Goal: Information Seeking & Learning: Learn about a topic

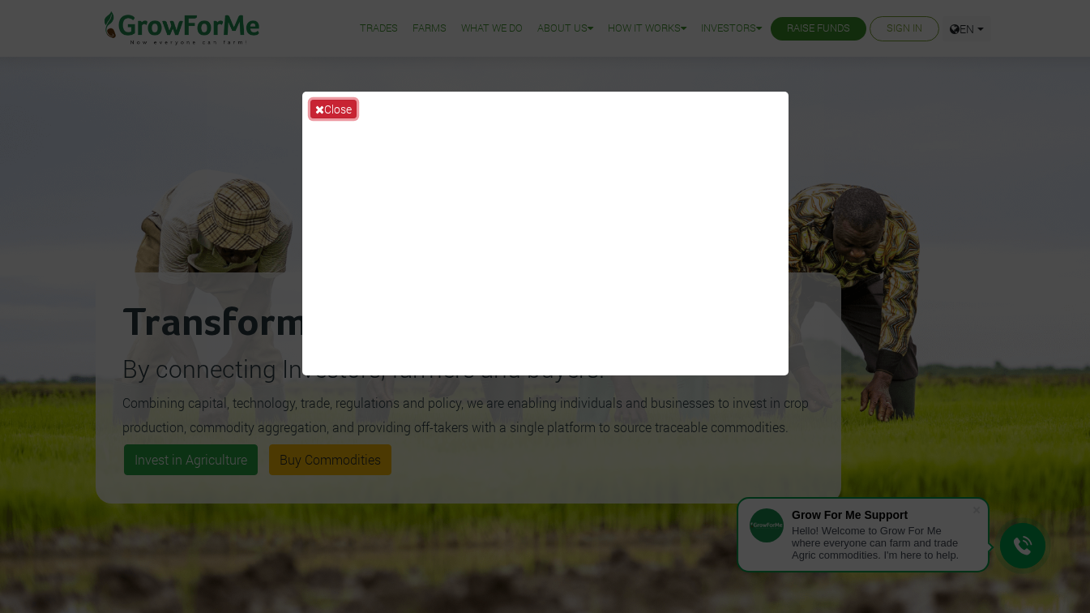
click at [340, 109] on button "Close" at bounding box center [333, 109] width 46 height 19
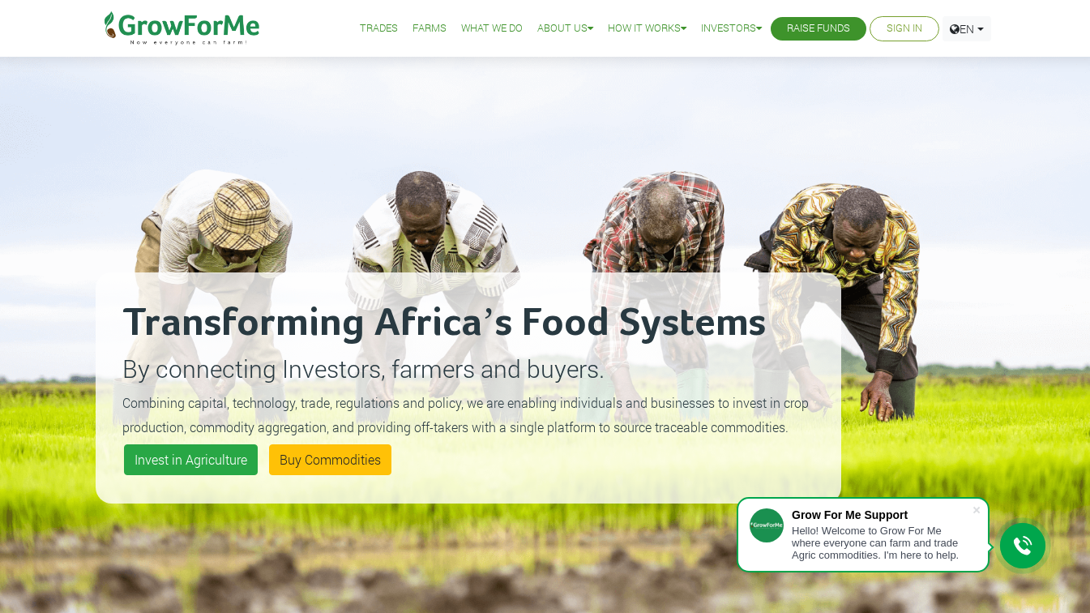
click at [370, 28] on link "Trades" at bounding box center [379, 28] width 38 height 17
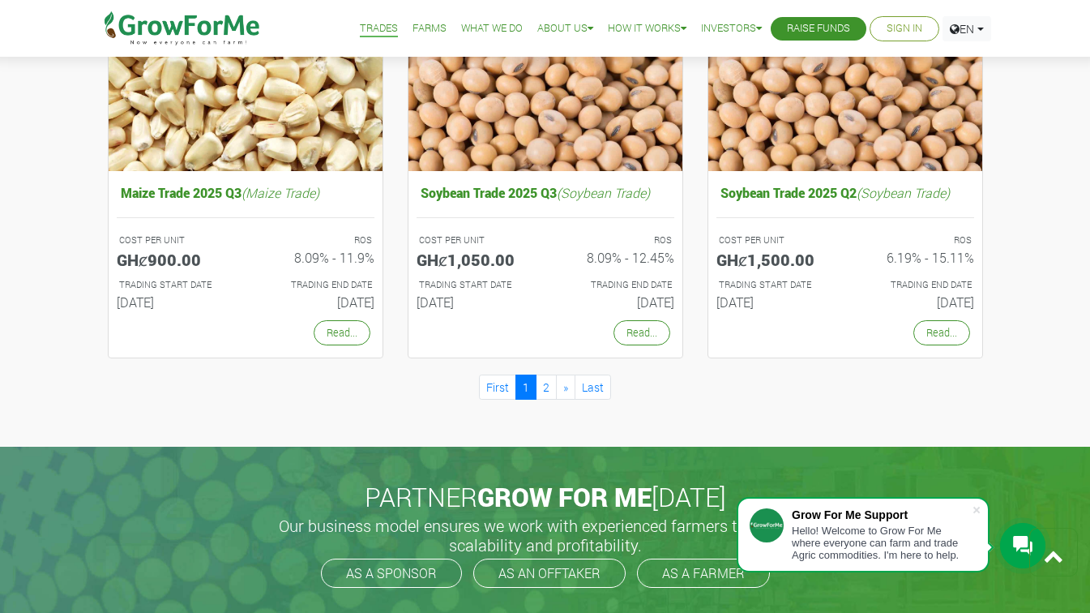
scroll to position [1480, 0]
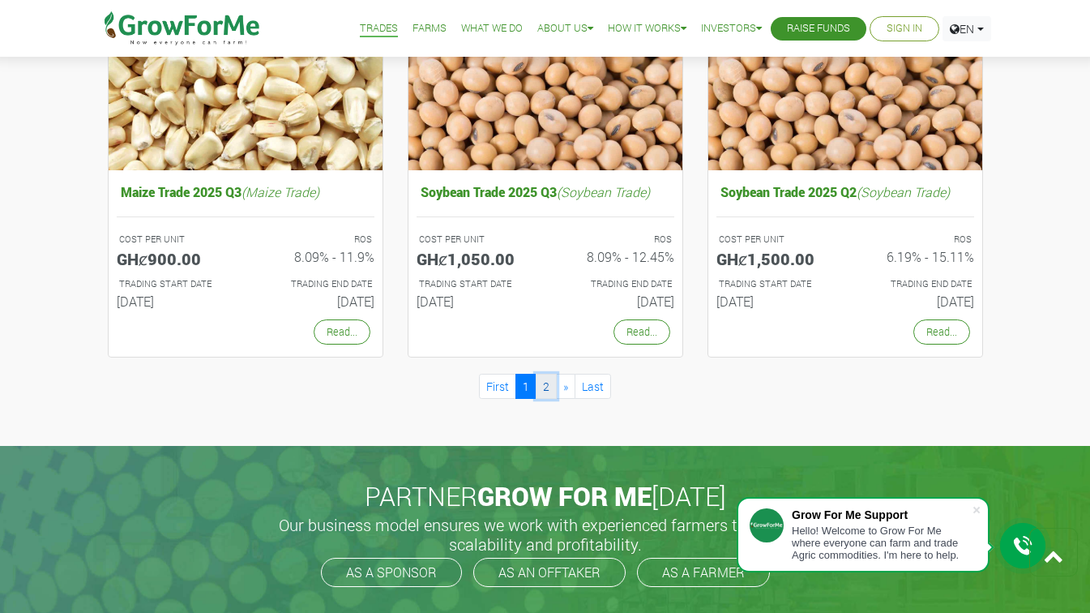
click at [548, 387] on link "2" at bounding box center [546, 386] width 21 height 25
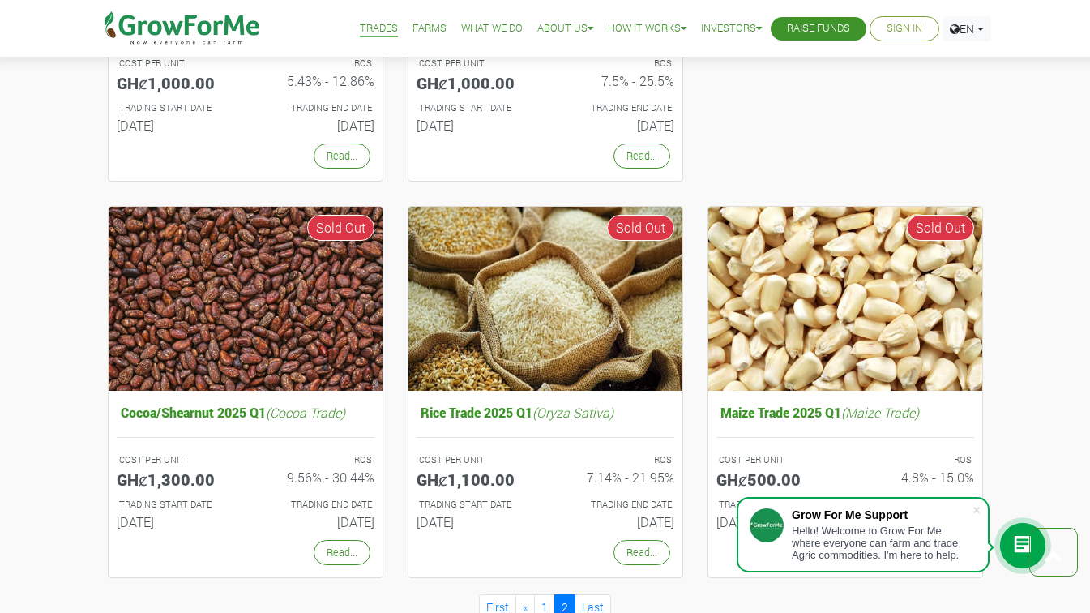
scroll to position [681, 0]
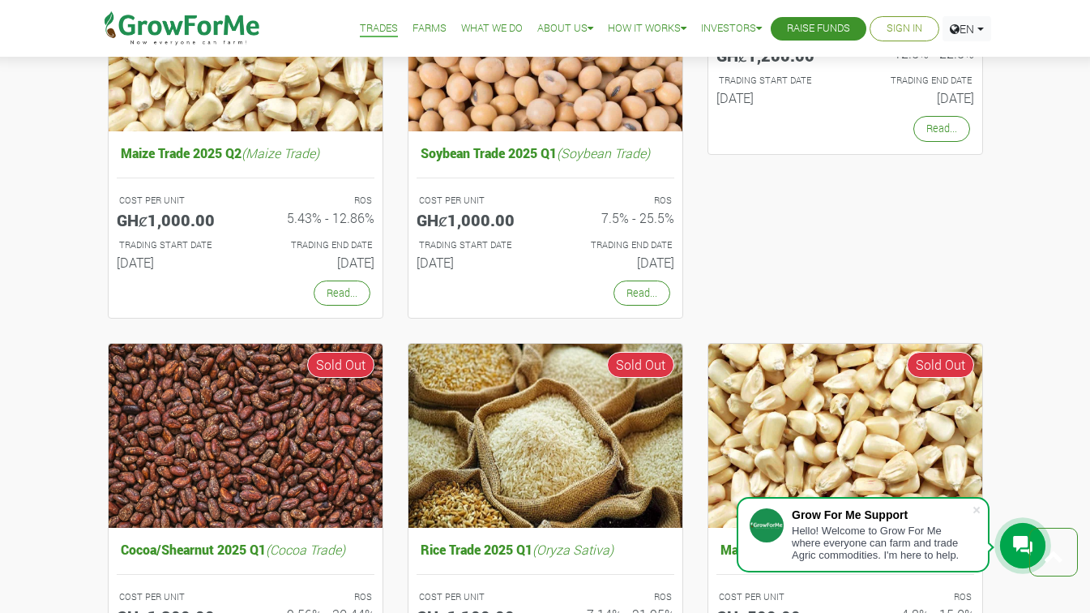
click at [413, 26] on link "Farms" at bounding box center [430, 28] width 34 height 17
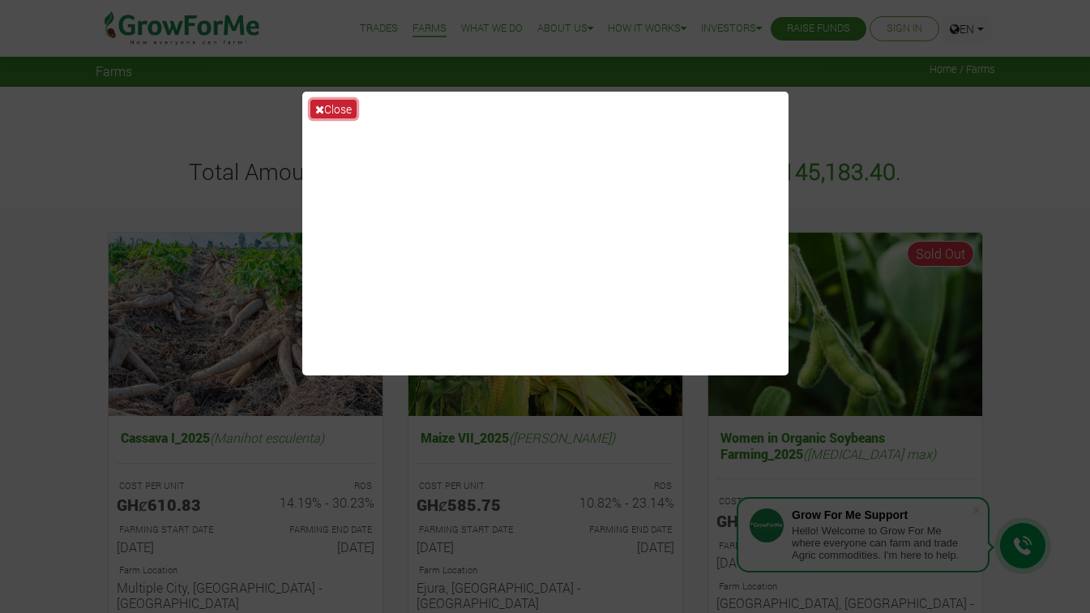
click at [322, 102] on button "Close" at bounding box center [333, 109] width 46 height 19
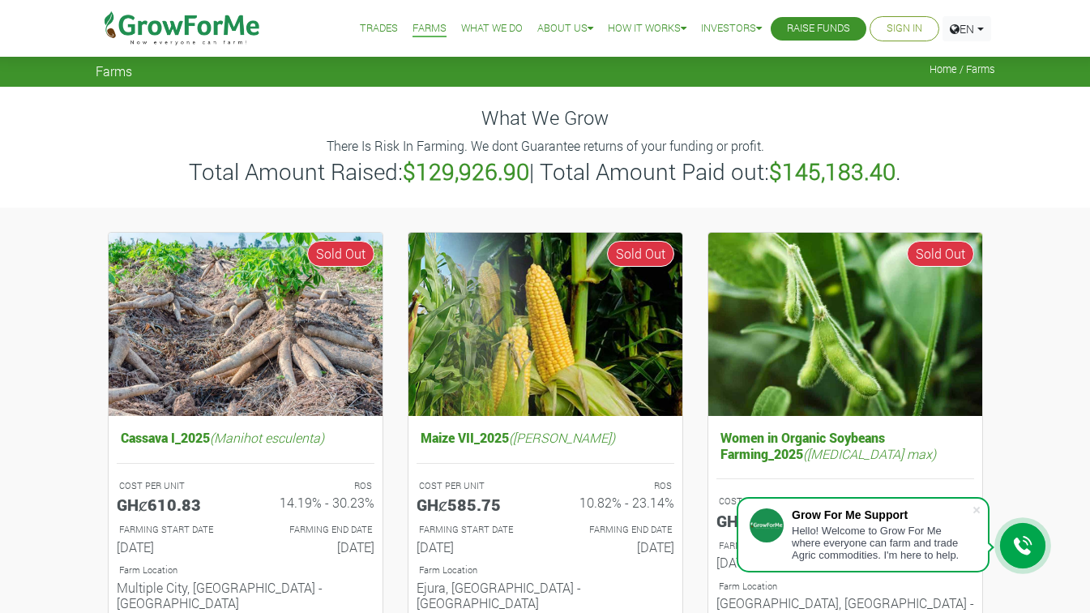
click at [491, 28] on link "What We Do" at bounding box center [492, 28] width 62 height 17
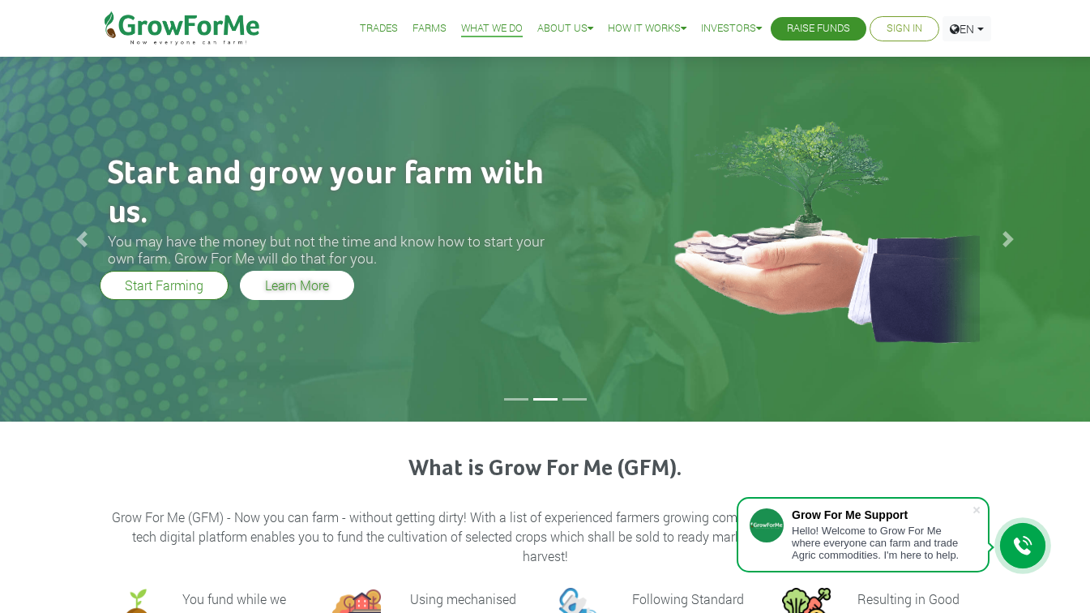
click at [321, 286] on link "Learn More" at bounding box center [297, 285] width 114 height 29
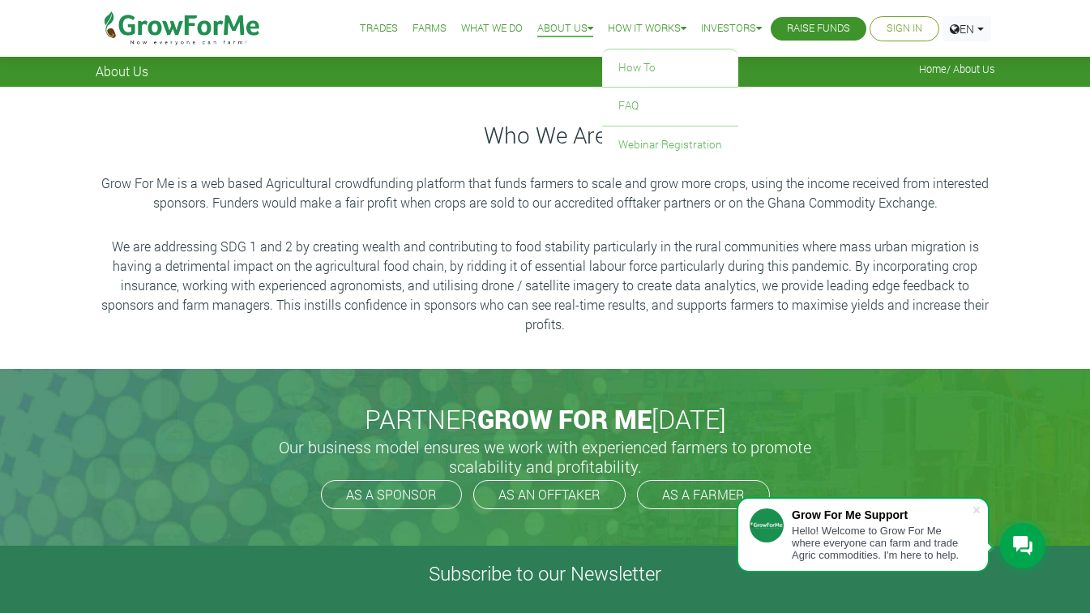
click at [666, 24] on link "How it Works" at bounding box center [647, 28] width 79 height 17
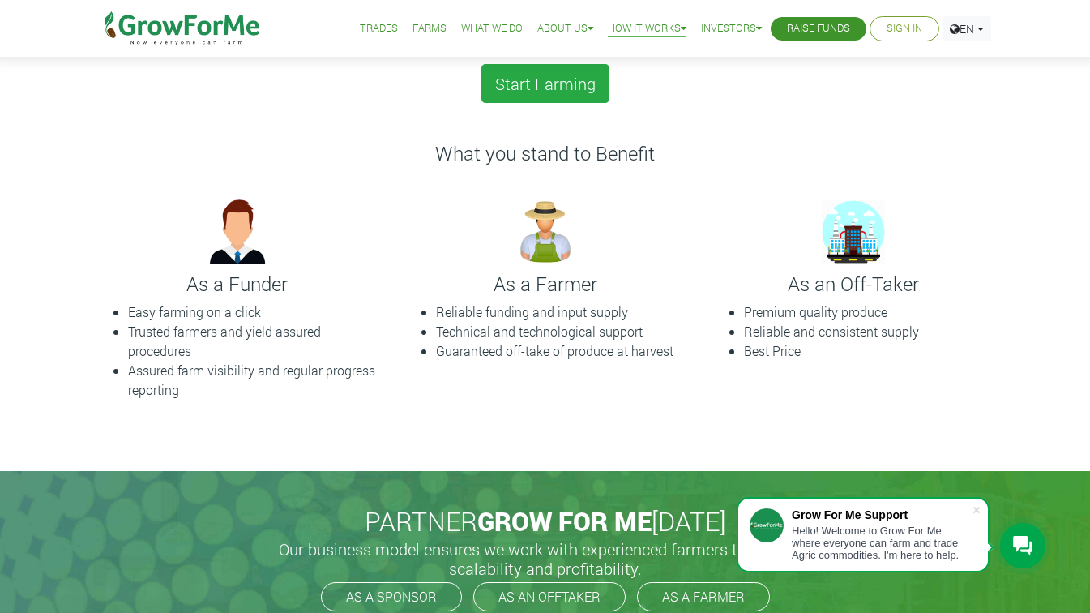
scroll to position [455, 0]
